Goal: Information Seeking & Learning: Learn about a topic

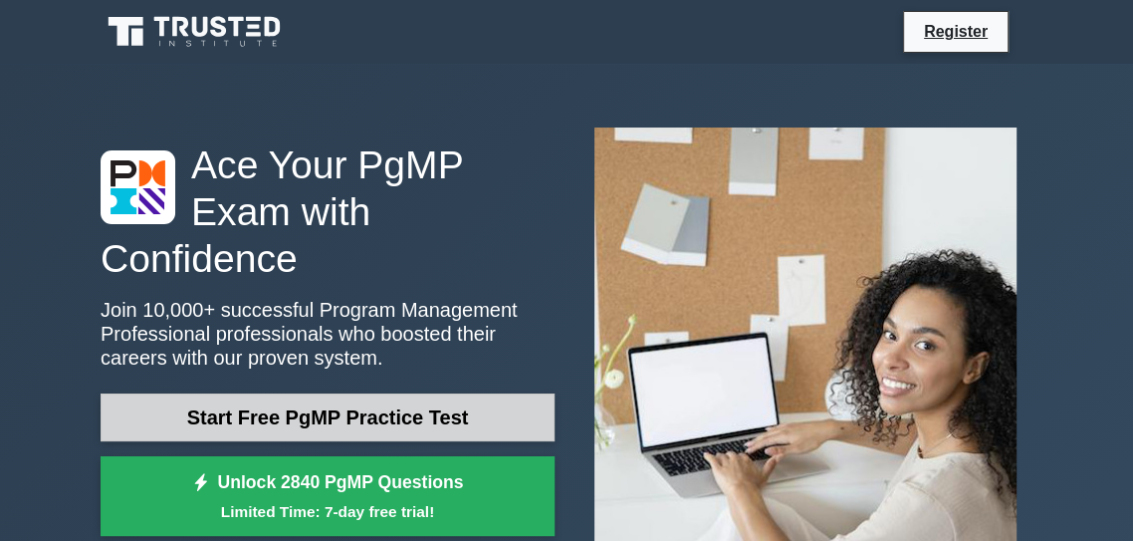
click at [252, 417] on link "Start Free PgMP Practice Test" at bounding box center [328, 417] width 454 height 48
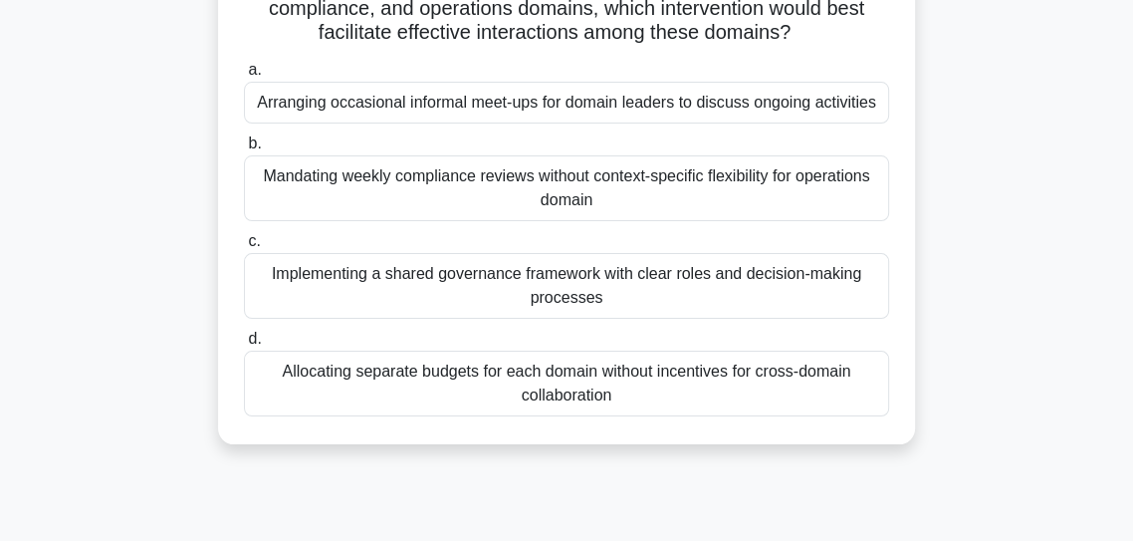
scroll to position [180, 0]
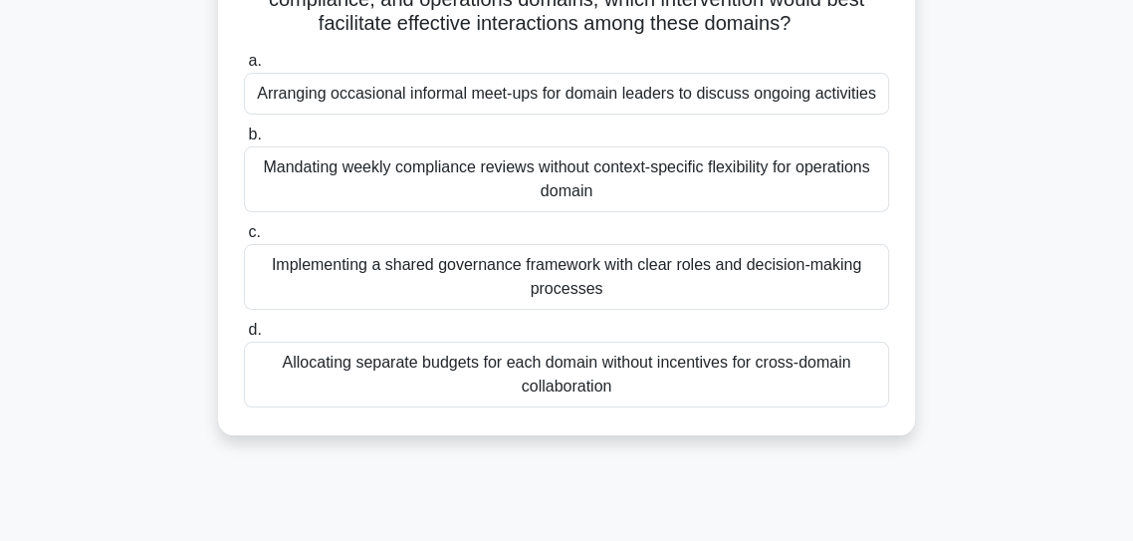
click at [287, 302] on div "Implementing a shared governance framework with clear roles and decision-making…" at bounding box center [566, 277] width 645 height 66
click at [244, 239] on input "c. Implementing a shared governance framework with clear roles and decision-mak…" at bounding box center [244, 232] width 0 height 13
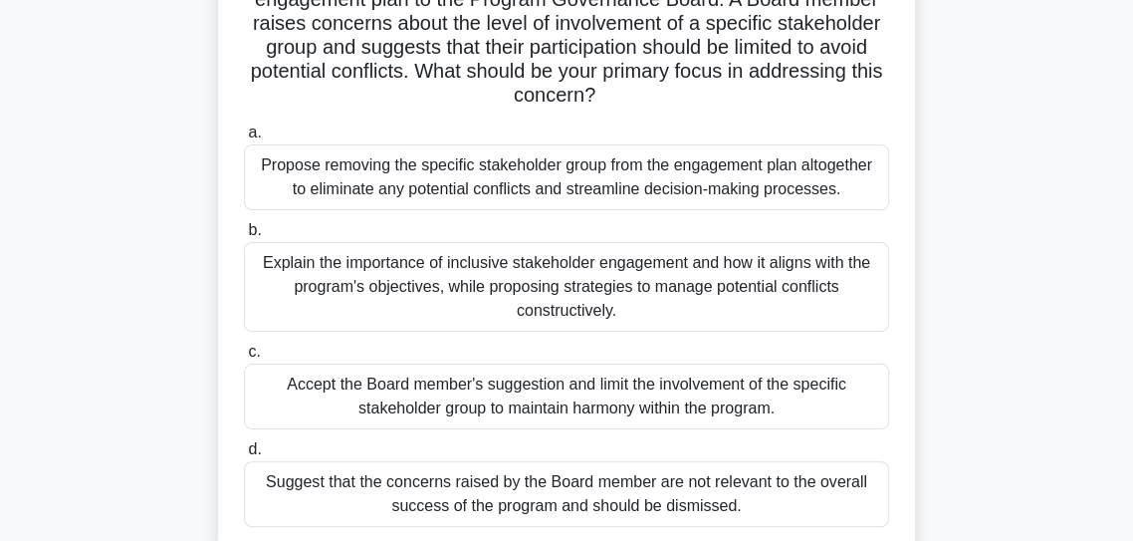
click at [287, 295] on div "Explain the importance of inclusive stakeholder engagement and how it aligns wi…" at bounding box center [566, 287] width 645 height 90
click at [244, 237] on input "b. Explain the importance of inclusive stakeholder engagement and how it aligns…" at bounding box center [244, 230] width 0 height 13
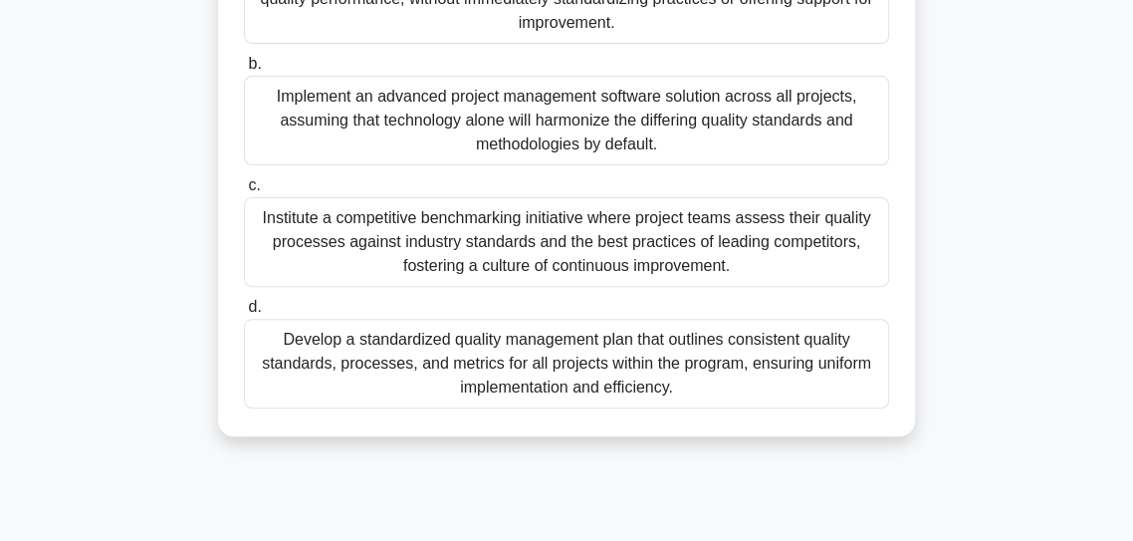
scroll to position [427, 0]
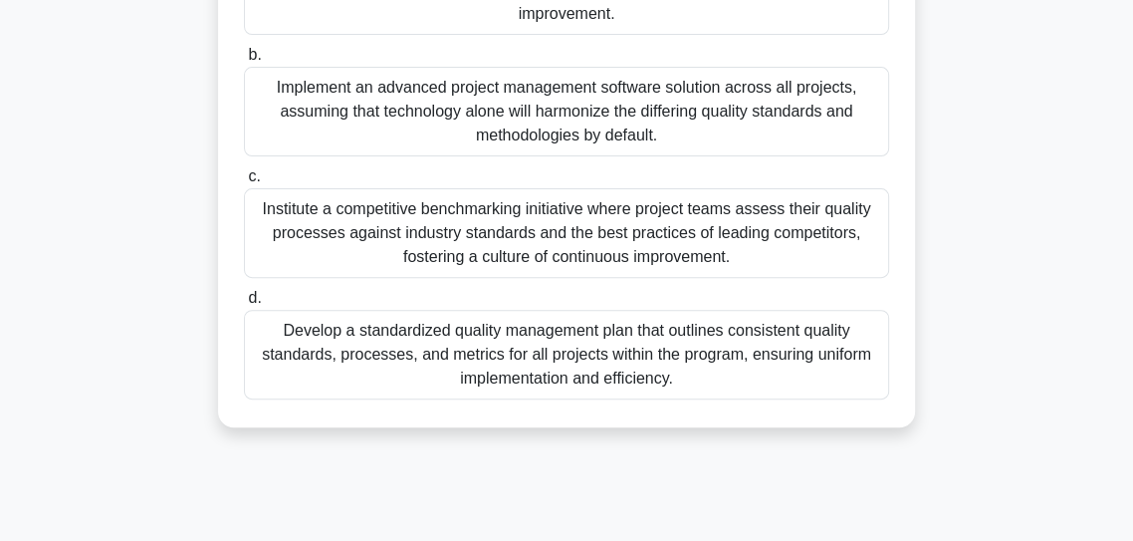
click at [321, 355] on div "Develop a standardized quality management plan that outlines consistent quality…" at bounding box center [566, 355] width 645 height 90
click at [244, 305] on input "d. Develop a standardized quality management plan that outlines consistent qual…" at bounding box center [244, 298] width 0 height 13
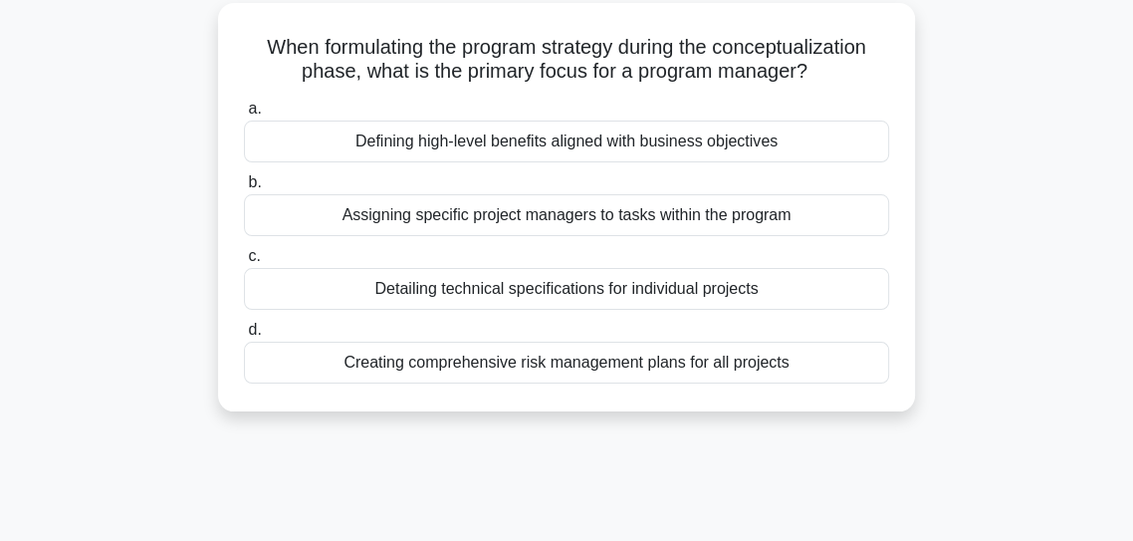
scroll to position [119, 0]
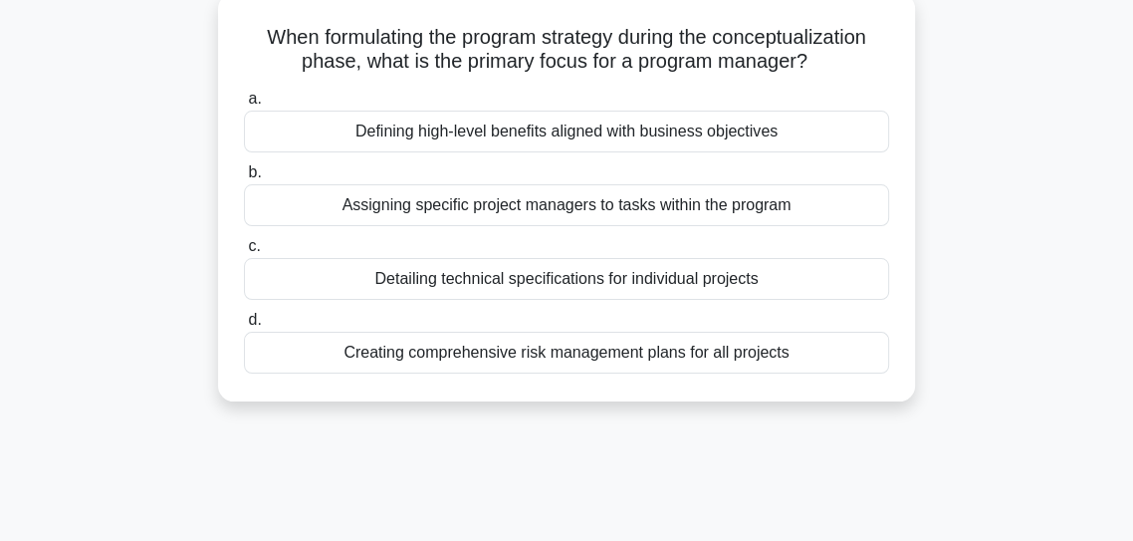
click at [329, 143] on div "Defining high-level benefits aligned with business objectives" at bounding box center [566, 132] width 645 height 42
click at [244, 106] on input "a. Defining high-level benefits aligned with business objectives" at bounding box center [244, 99] width 0 height 13
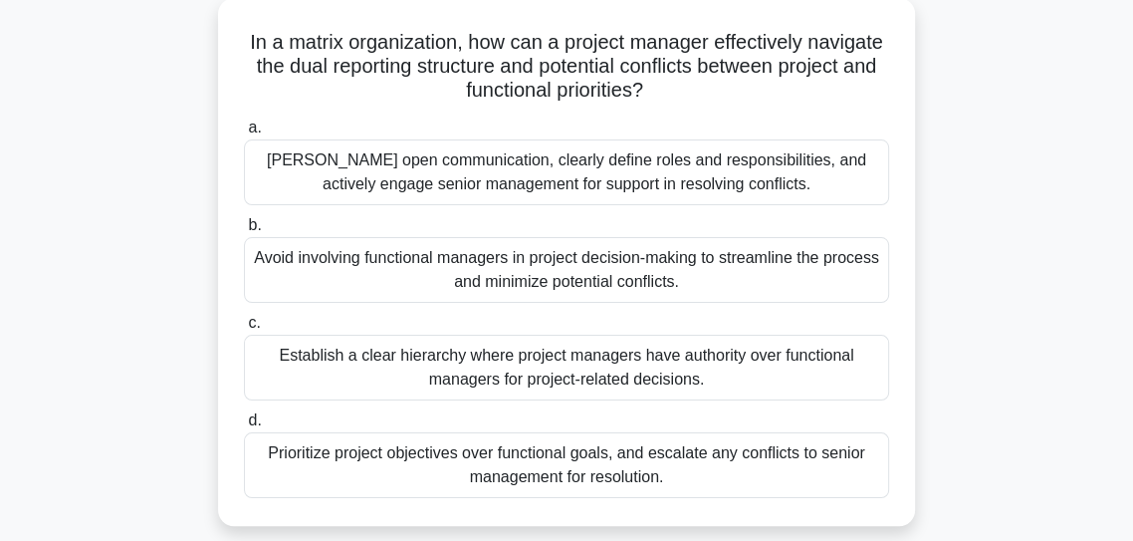
scroll to position [117, 0]
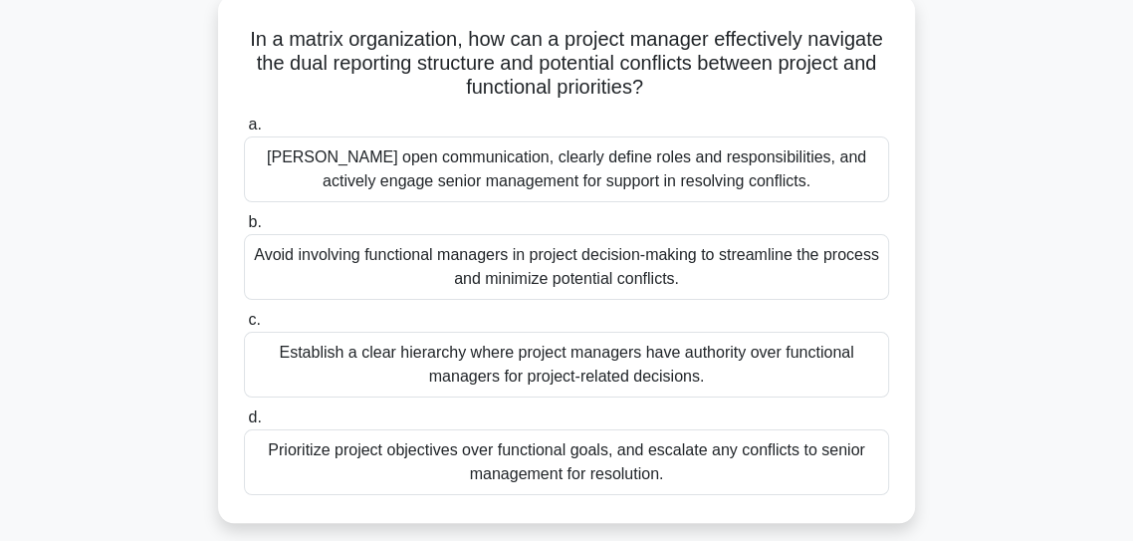
click at [285, 179] on div "Foster open communication, clearly define roles and responsibilities, and activ…" at bounding box center [566, 169] width 645 height 66
click at [244, 131] on input "a. Foster open communication, clearly define roles and responsibilities, and ac…" at bounding box center [244, 125] width 0 height 13
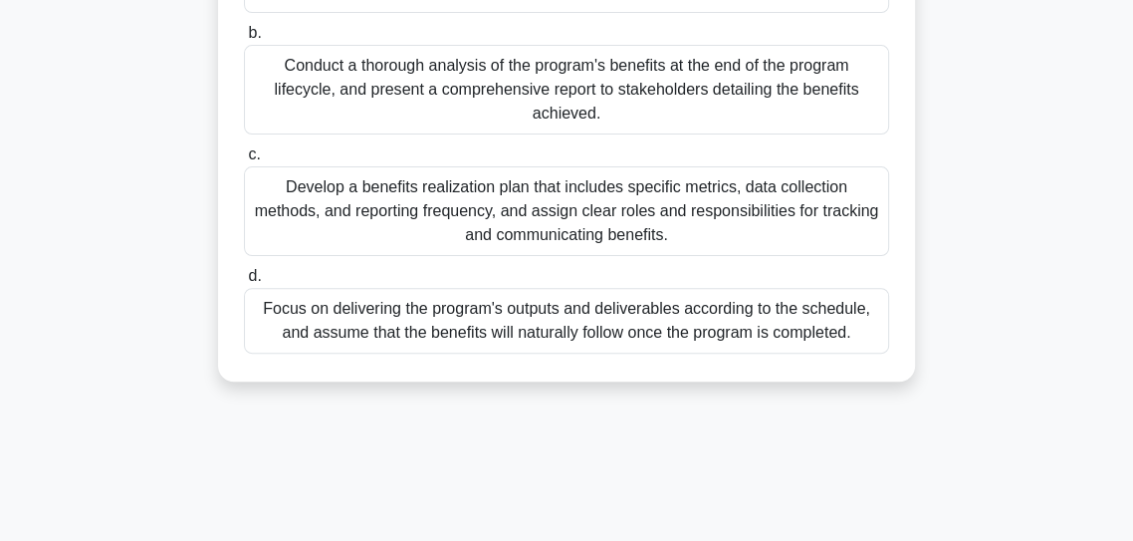
scroll to position [365, 0]
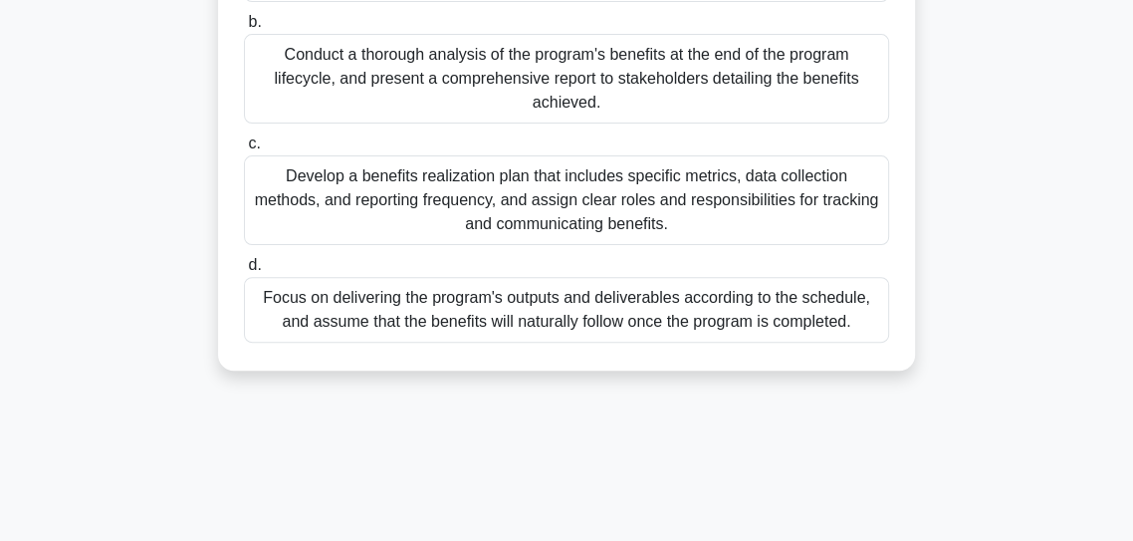
click at [331, 179] on div "Develop a benefits realization plan that includes specific metrics, data collec…" at bounding box center [566, 200] width 645 height 90
click at [244, 150] on input "c. Develop a benefits realization plan that includes specific metrics, data col…" at bounding box center [244, 143] width 0 height 13
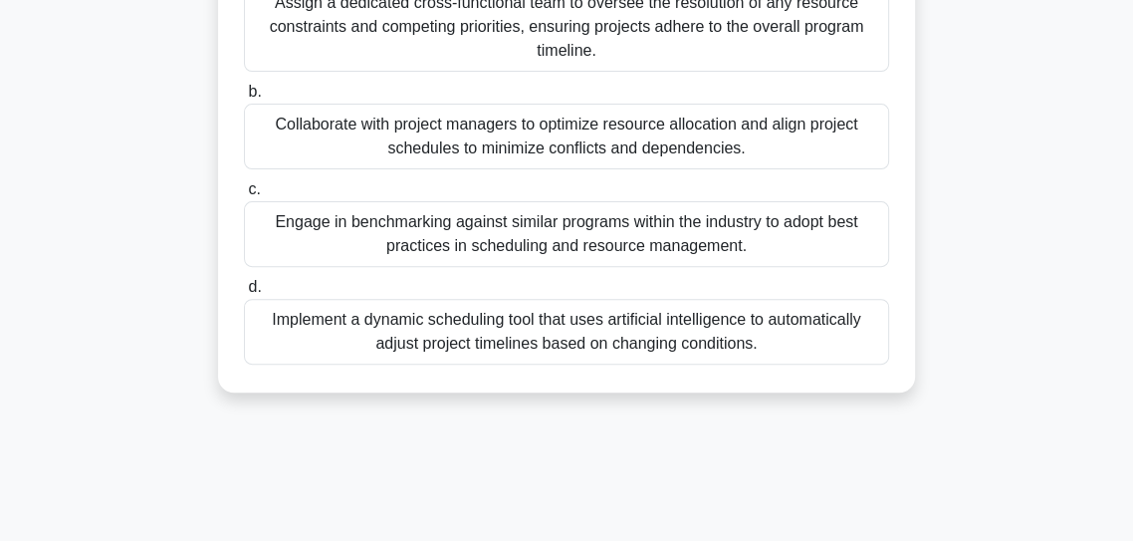
scroll to position [355, 0]
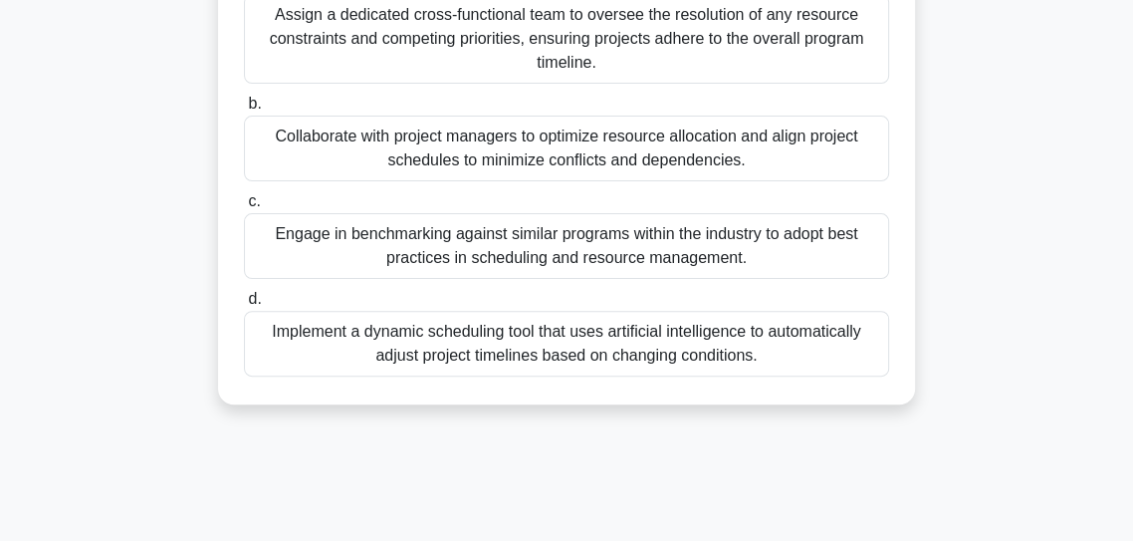
click at [287, 147] on div "Collaborate with project managers to optimize resource allocation and align pro…" at bounding box center [566, 149] width 645 height 66
click at [244, 111] on input "b. Collaborate with project managers to optimize resource allocation and align …" at bounding box center [244, 104] width 0 height 13
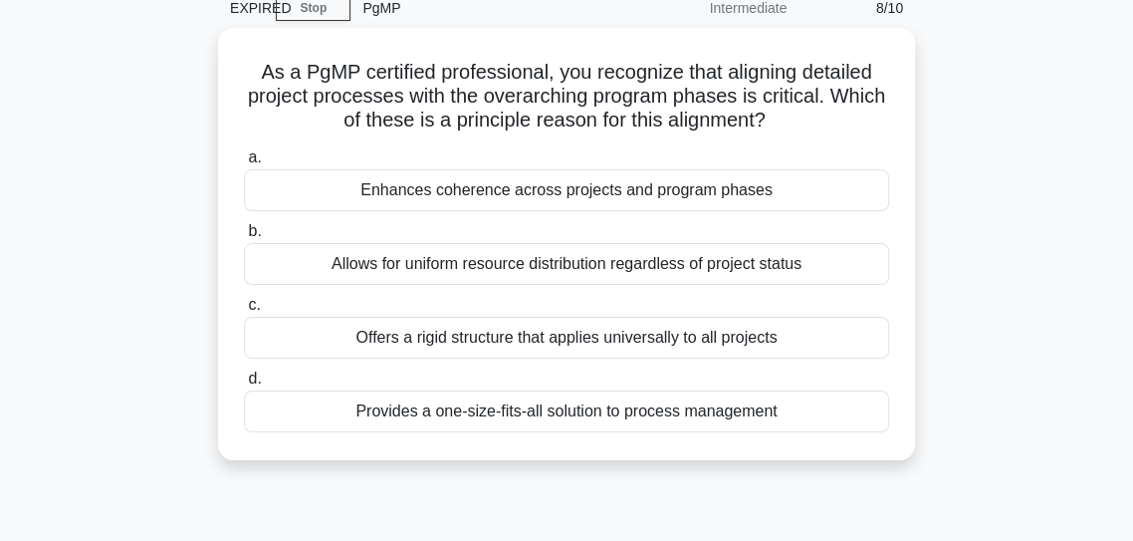
scroll to position [129, 0]
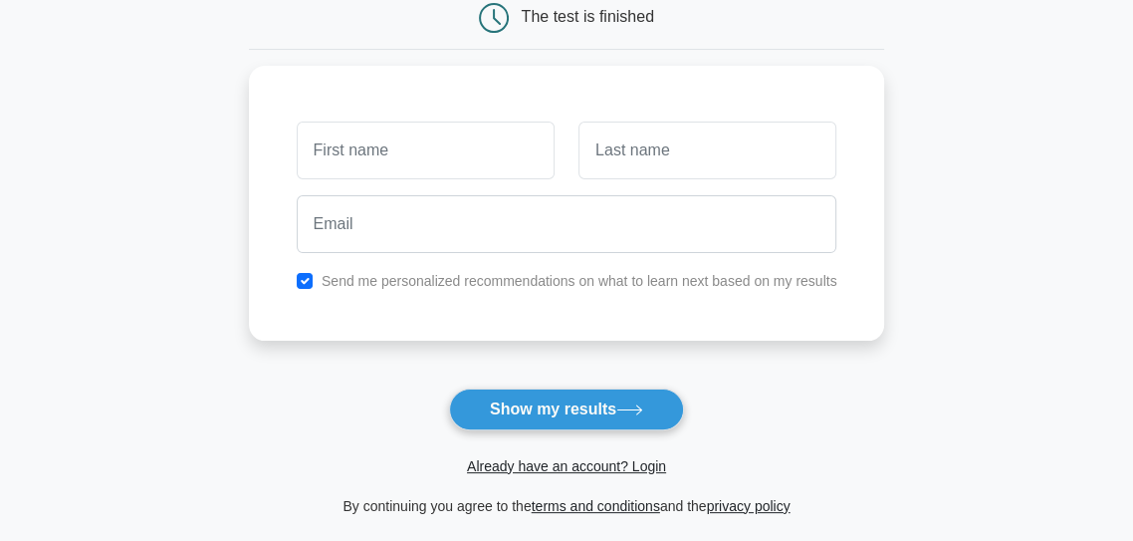
scroll to position [218, 0]
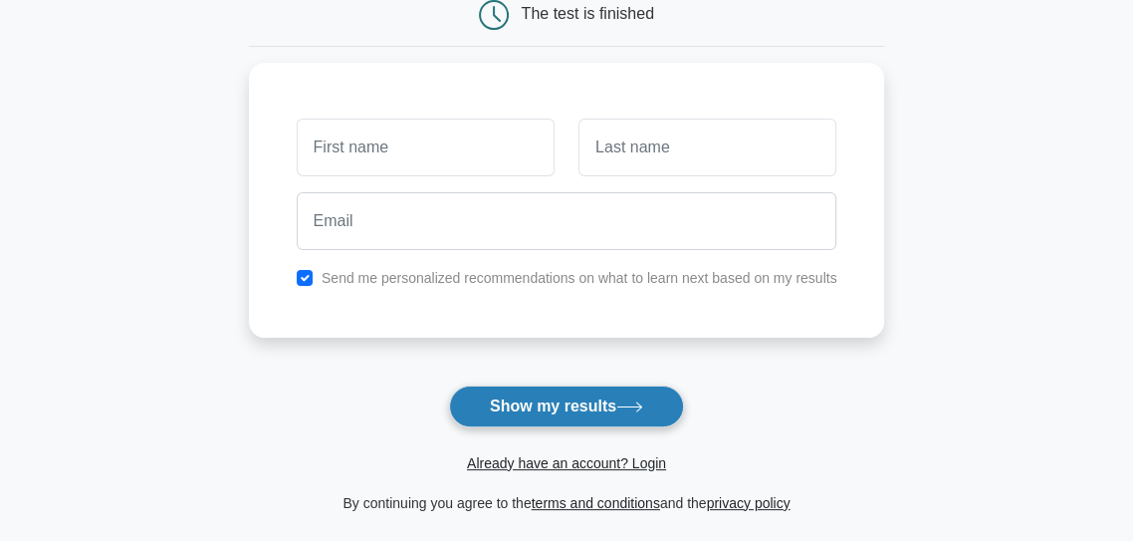
click at [477, 408] on button "Show my results" at bounding box center [566, 406] width 235 height 42
